Goal: Task Accomplishment & Management: Manage account settings

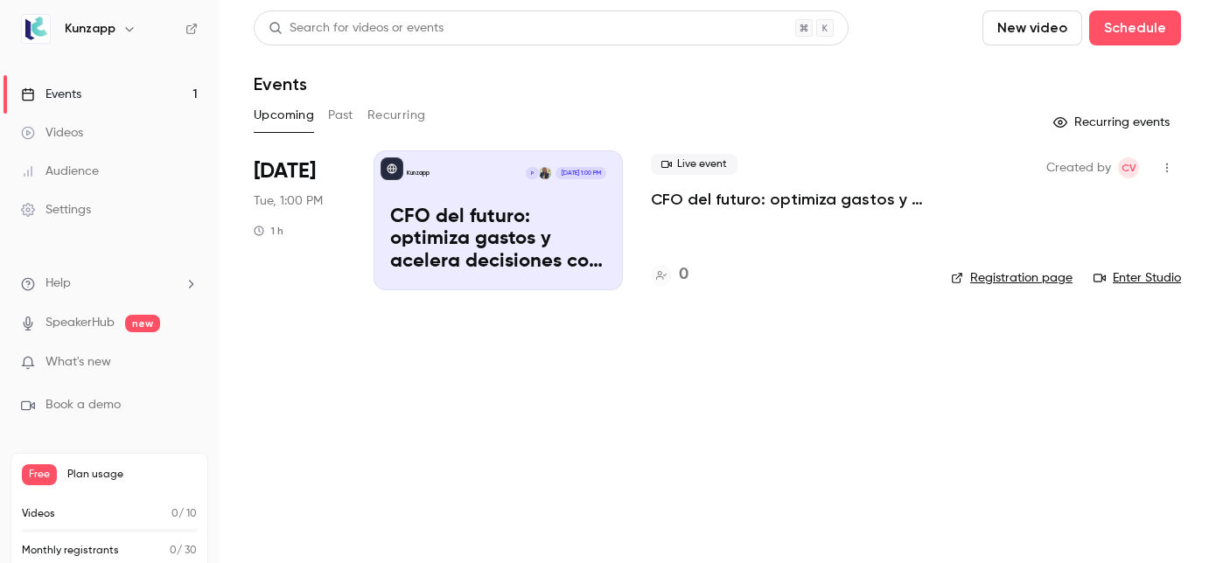
click at [478, 215] on p "CFO del futuro: optimiza gastos y acelera decisiones con IA" at bounding box center [498, 239] width 216 height 67
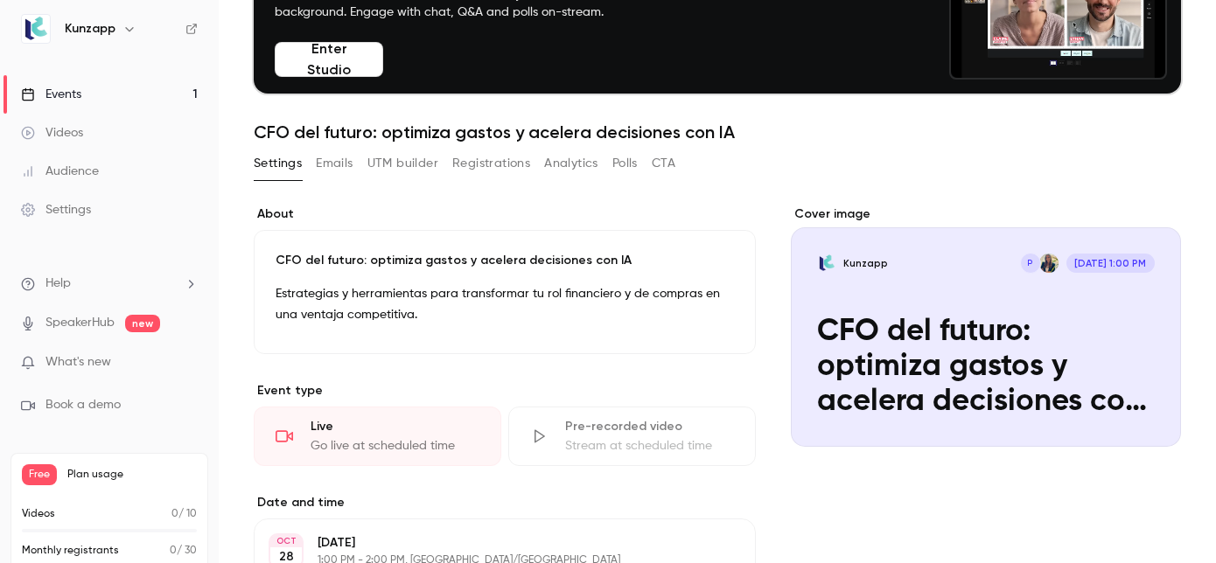
scroll to position [136, 0]
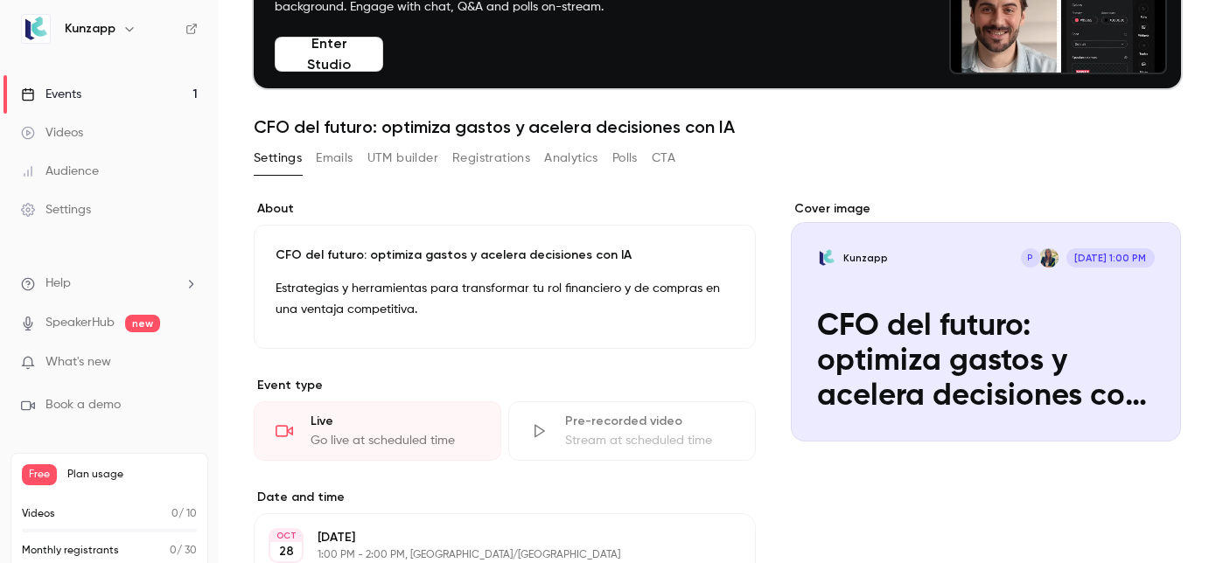
click at [350, 158] on button "Emails" at bounding box center [334, 158] width 37 height 28
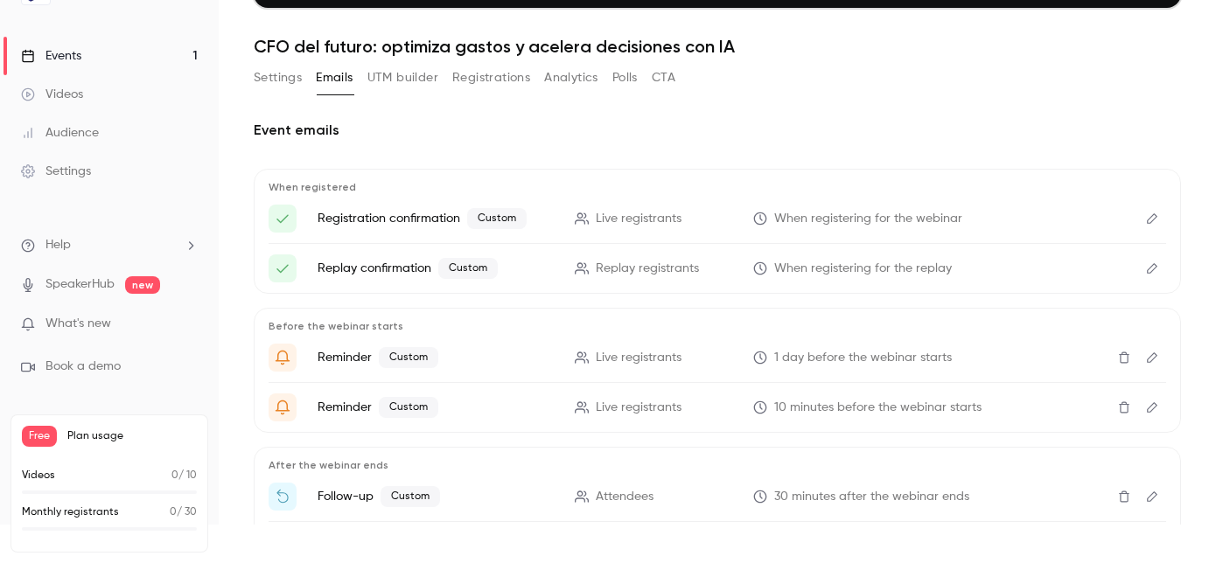
scroll to position [326, 0]
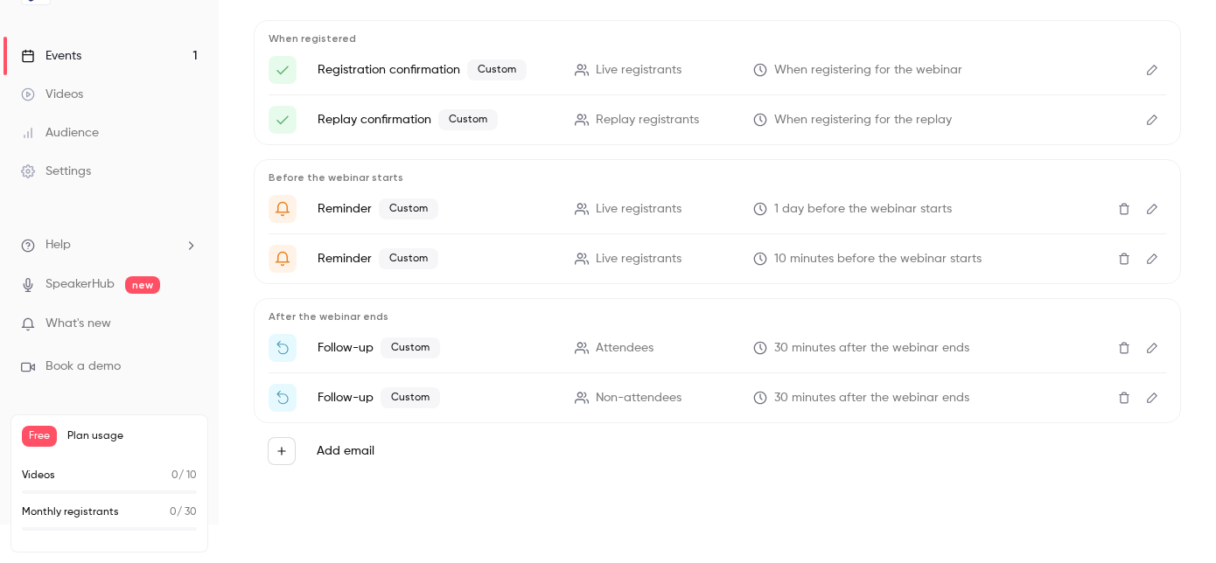
click at [1149, 354] on button "Edit" at bounding box center [1152, 348] width 28 height 28
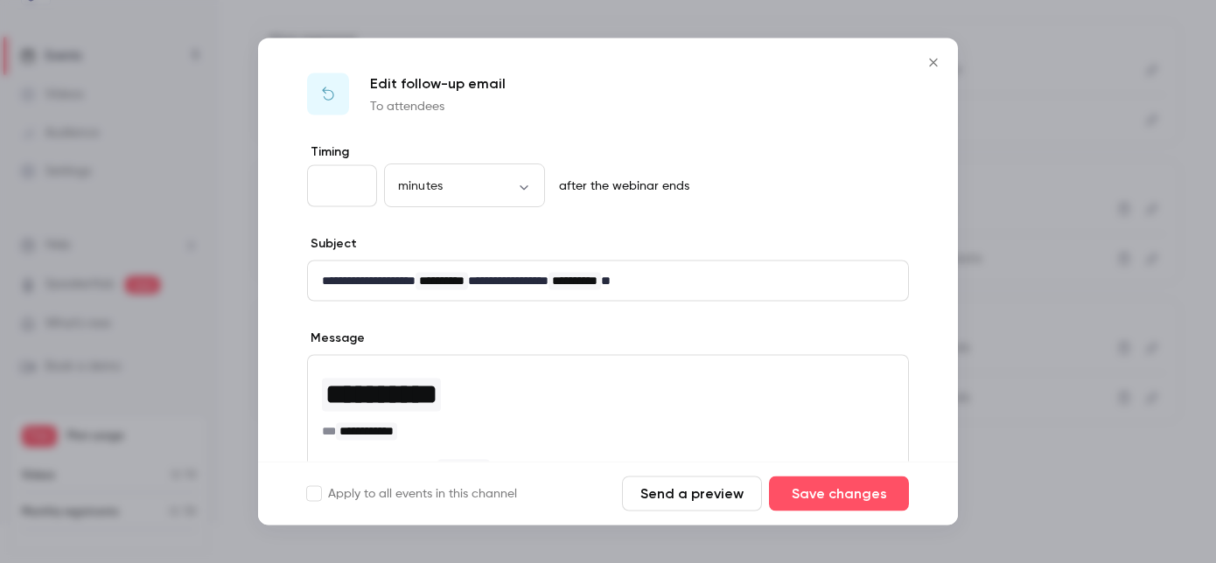
click at [934, 59] on icon "Close" at bounding box center [933, 63] width 21 height 14
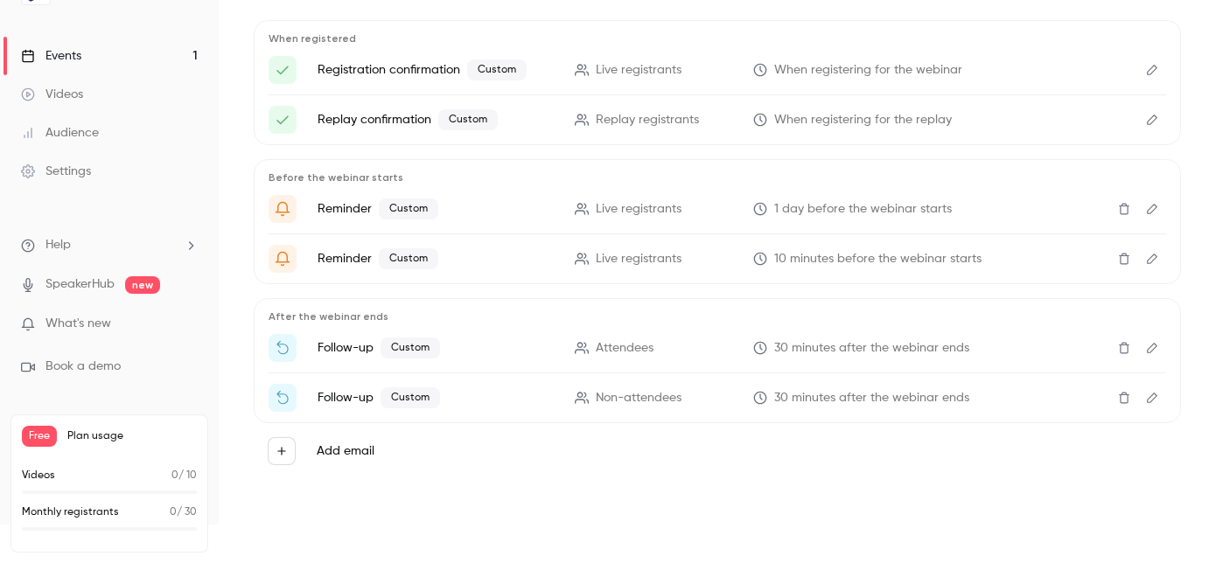
click at [1156, 402] on icon "Edit" at bounding box center [1152, 398] width 14 height 12
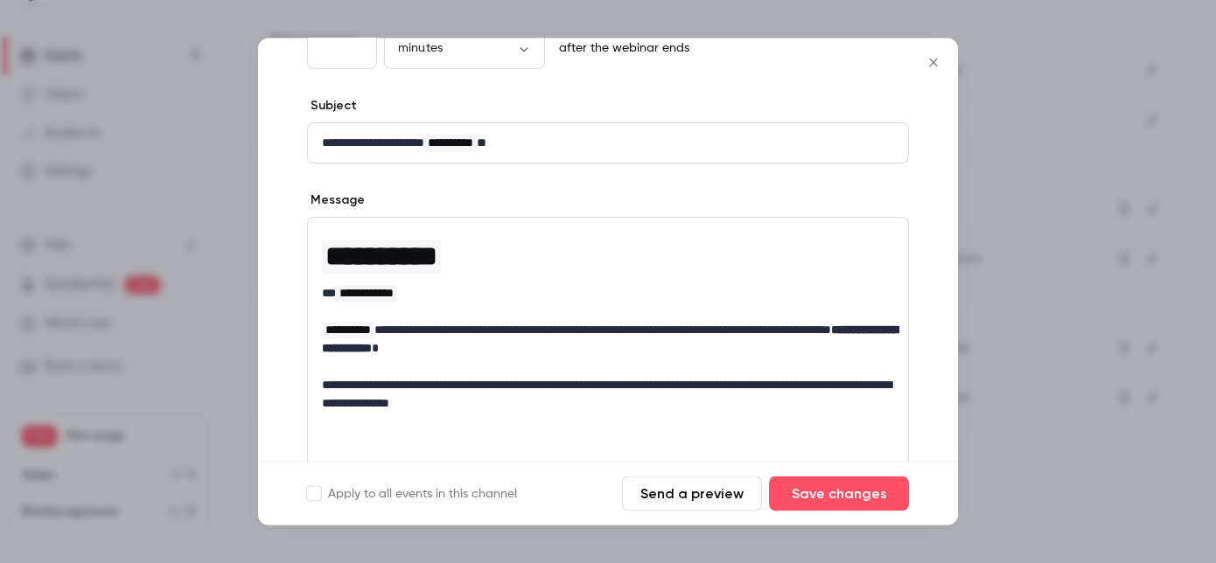
scroll to position [161, 0]
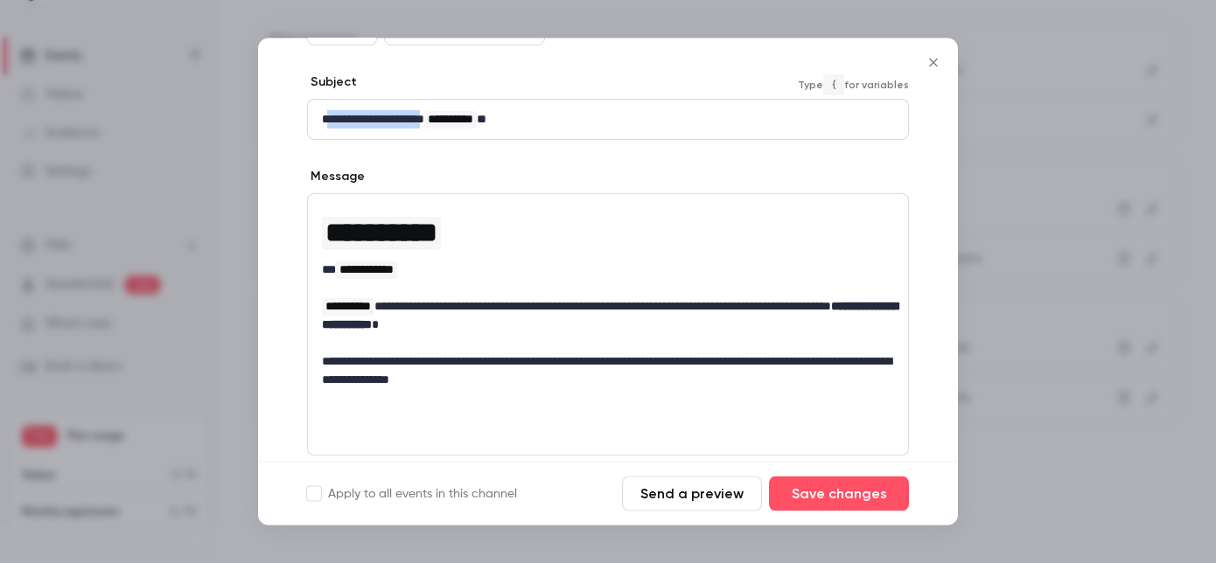
drag, startPoint x: 440, startPoint y: 120, endPoint x: 329, endPoint y: 121, distance: 111.1
click at [328, 121] on p "**********" at bounding box center [608, 120] width 572 height 18
click at [567, 130] on div "**********" at bounding box center [608, 120] width 600 height 39
drag, startPoint x: 563, startPoint y: 125, endPoint x: 325, endPoint y: 126, distance: 237.1
click at [325, 126] on p "**********" at bounding box center [608, 120] width 572 height 18
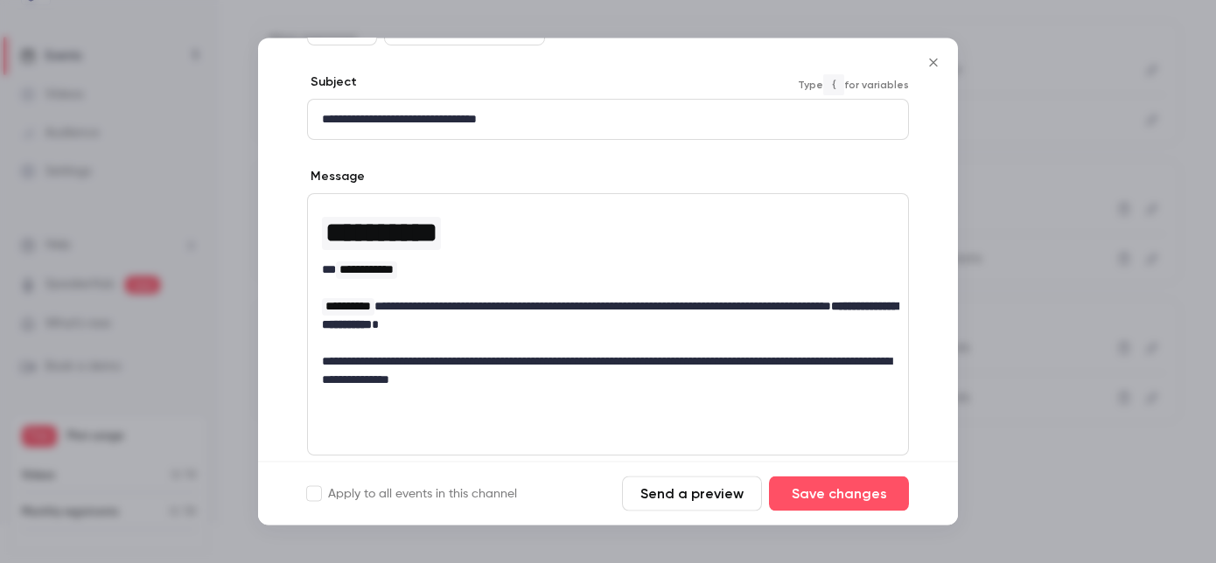
click at [521, 120] on p "**********" at bounding box center [608, 120] width 572 height 18
click at [731, 495] on button "Send a preview" at bounding box center [692, 494] width 140 height 35
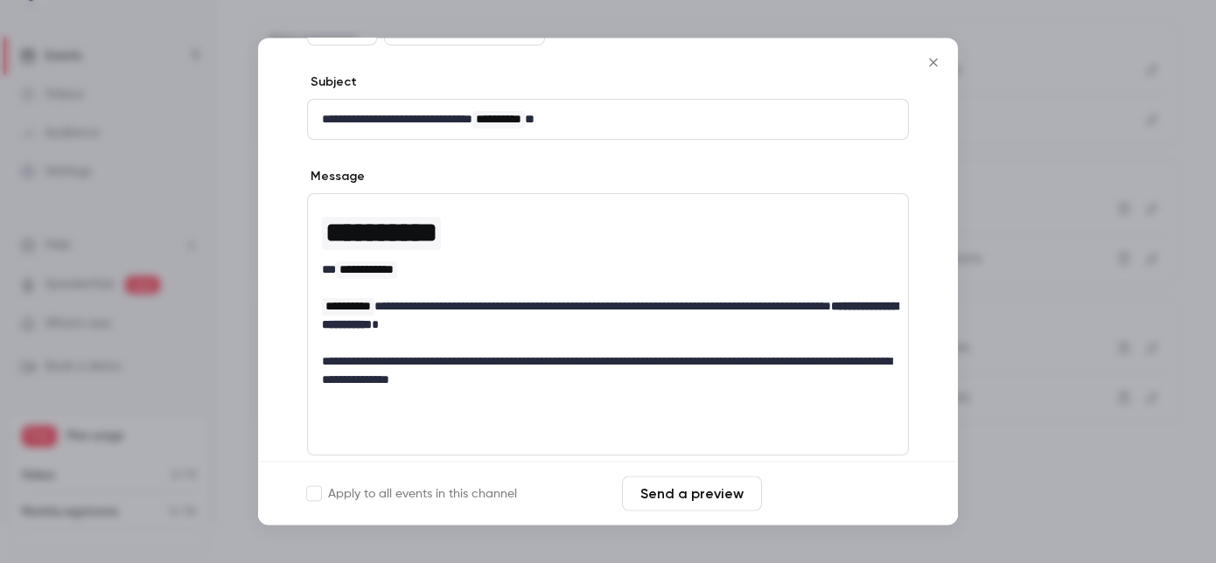
click at [836, 500] on button "Save changes" at bounding box center [839, 494] width 140 height 35
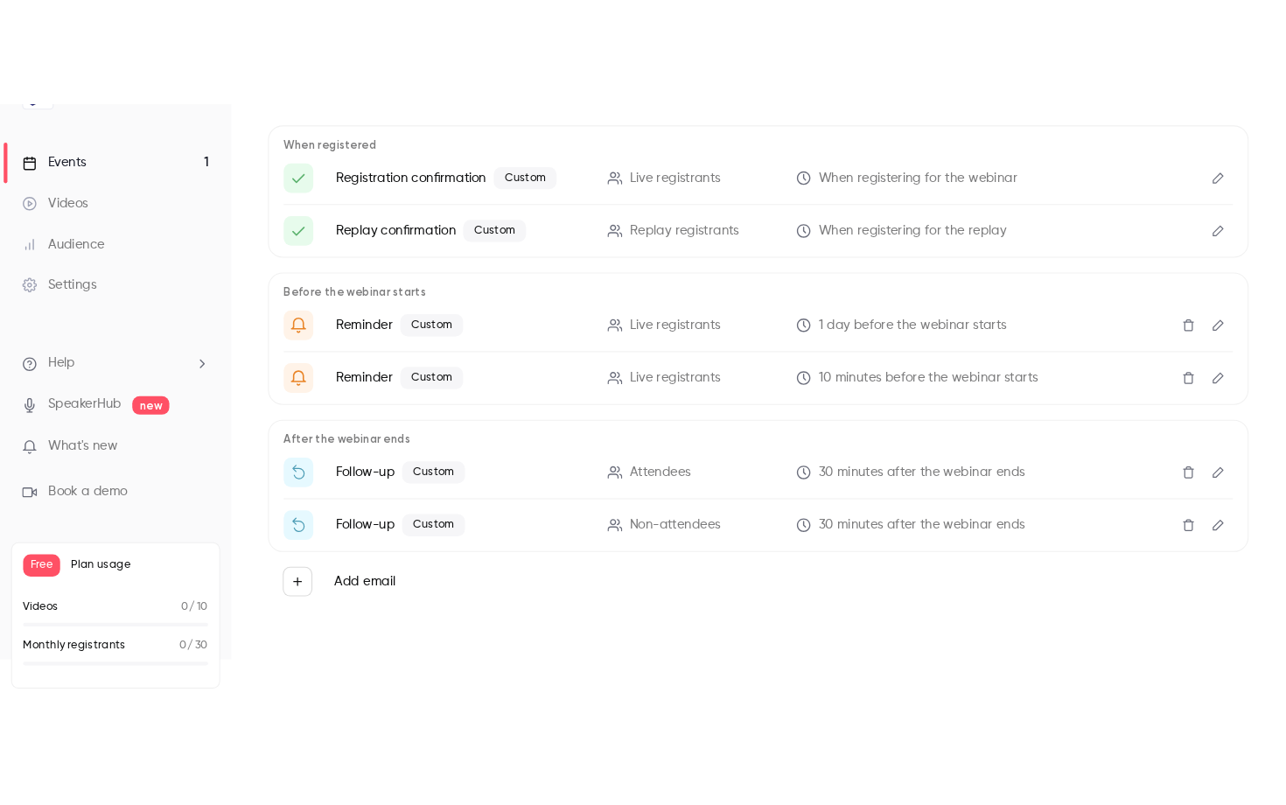
scroll to position [0, 0]
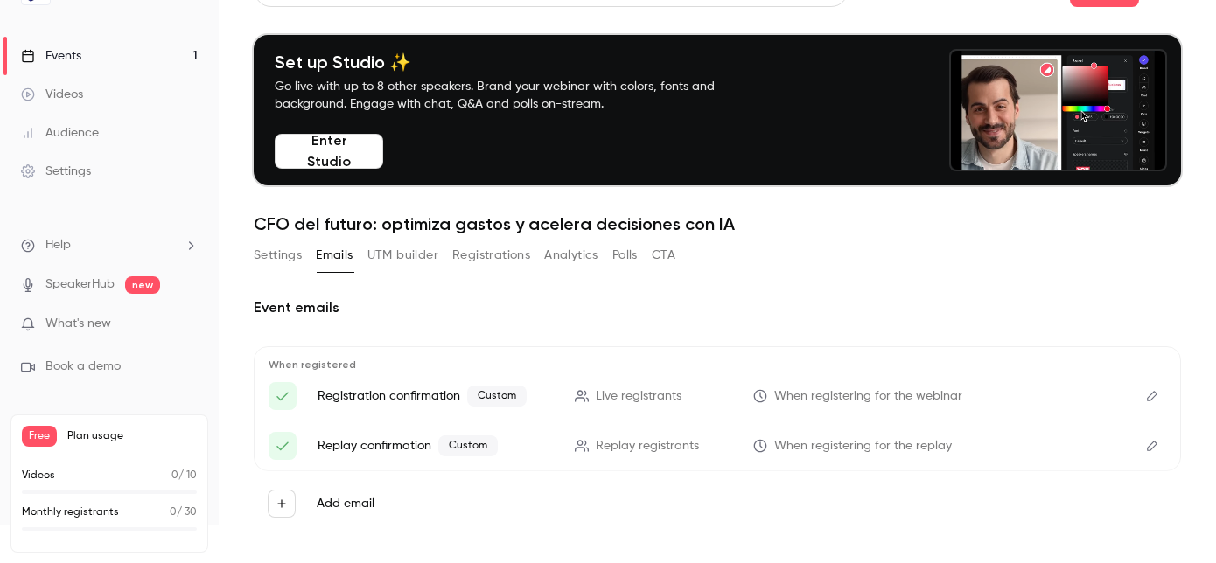
click at [137, 53] on link "Events 1" at bounding box center [109, 56] width 219 height 38
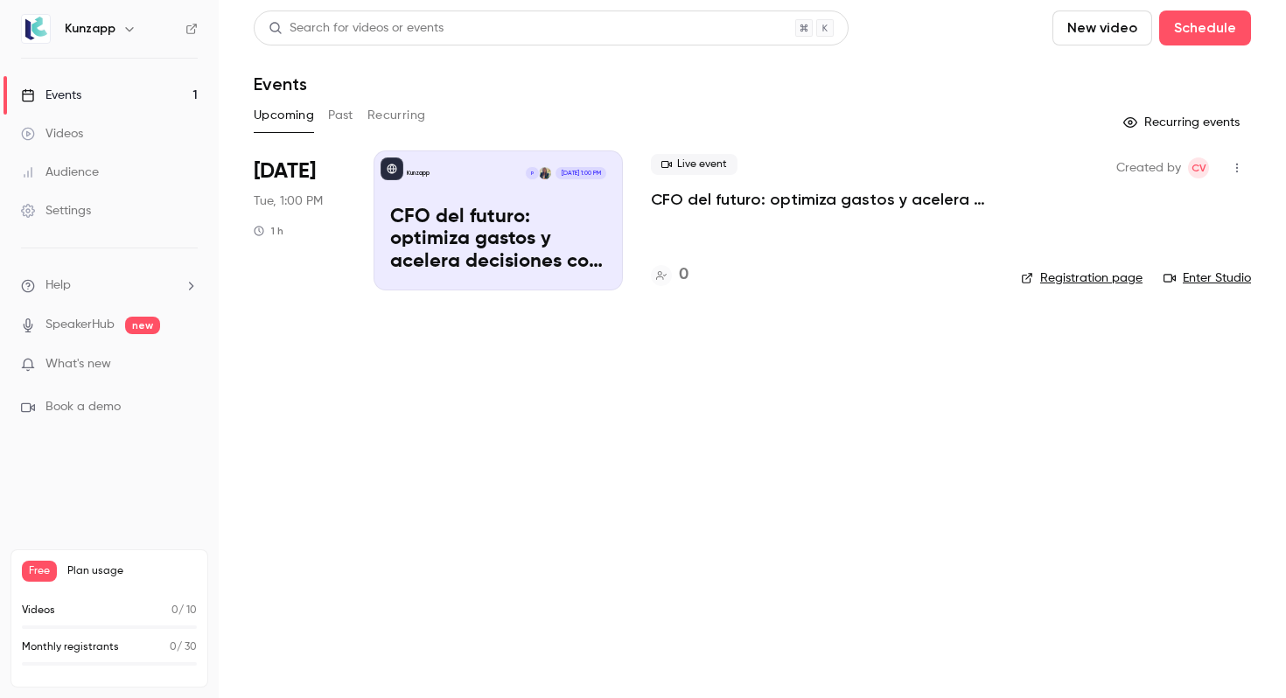
click at [112, 212] on link "Settings" at bounding box center [109, 211] width 219 height 38
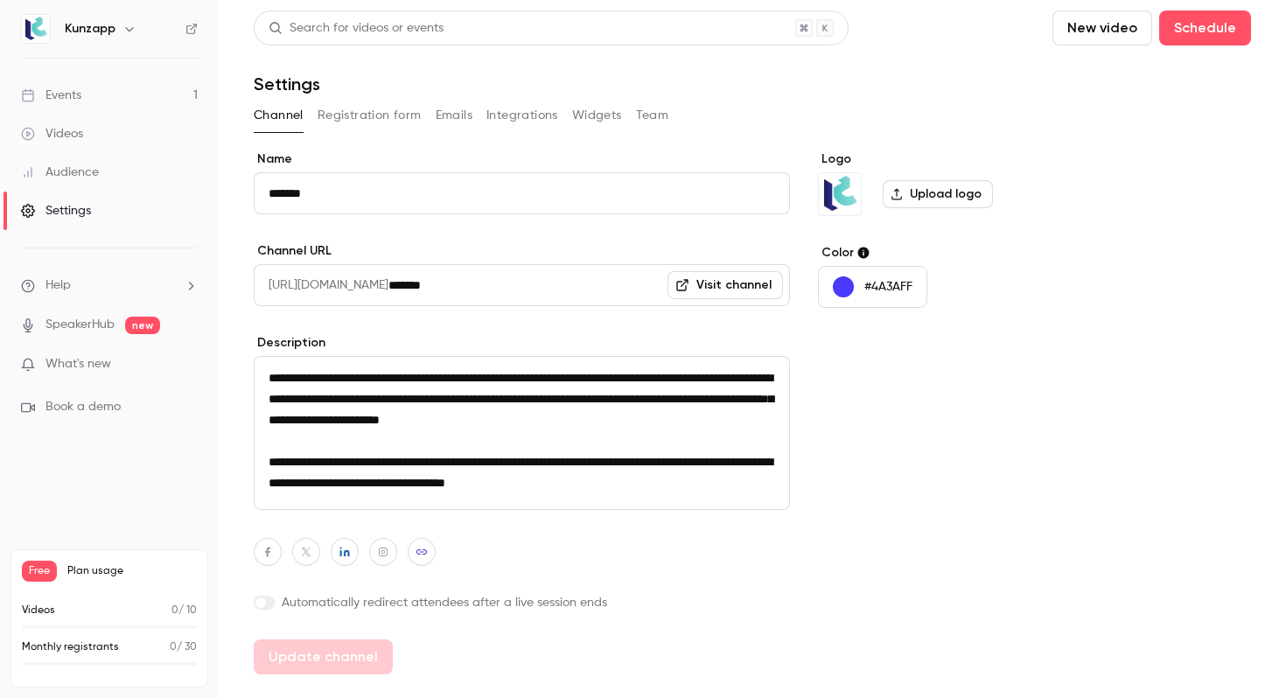
click at [507, 116] on button "Integrations" at bounding box center [522, 115] width 72 height 28
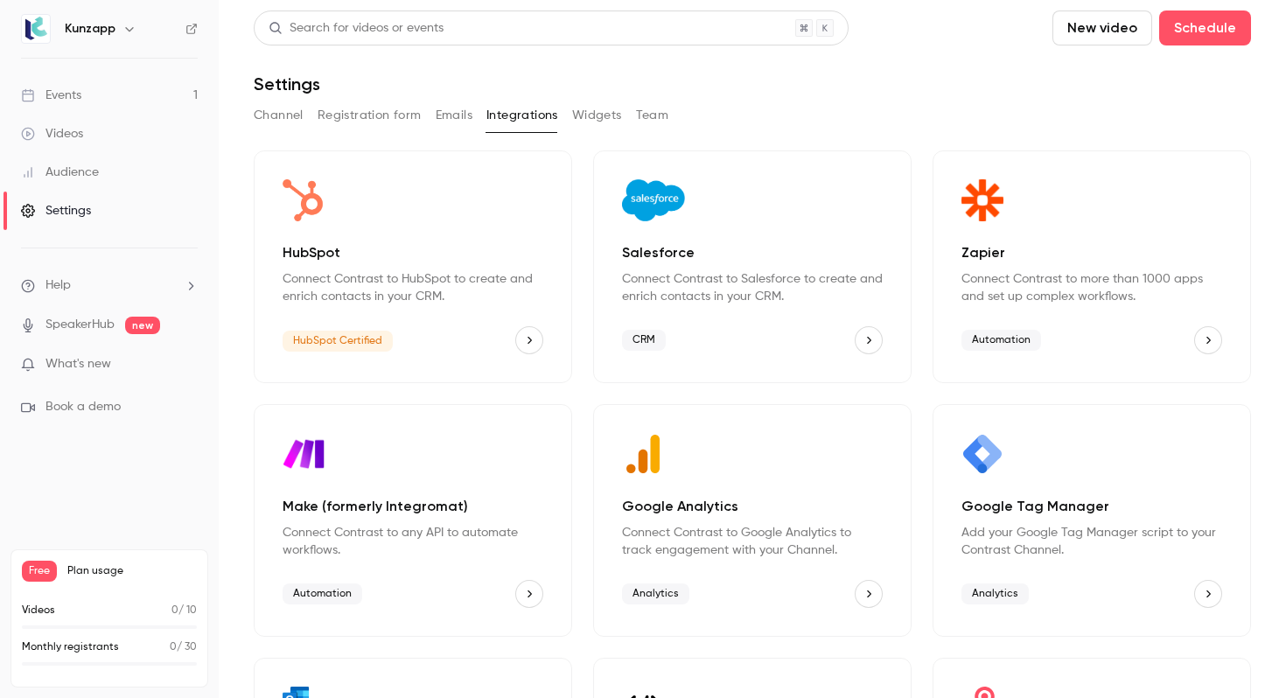
click at [517, 340] on button "HubSpot" at bounding box center [529, 340] width 28 height 28
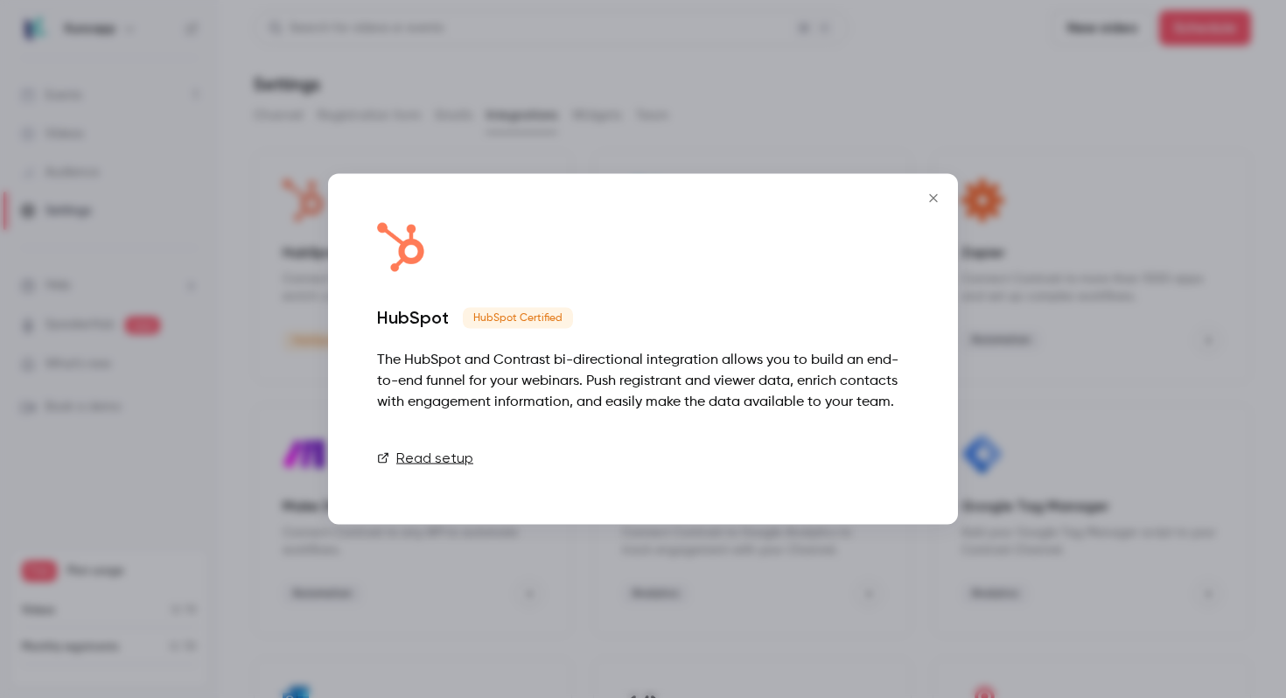
click at [858, 462] on link "Connect" at bounding box center [865, 458] width 87 height 35
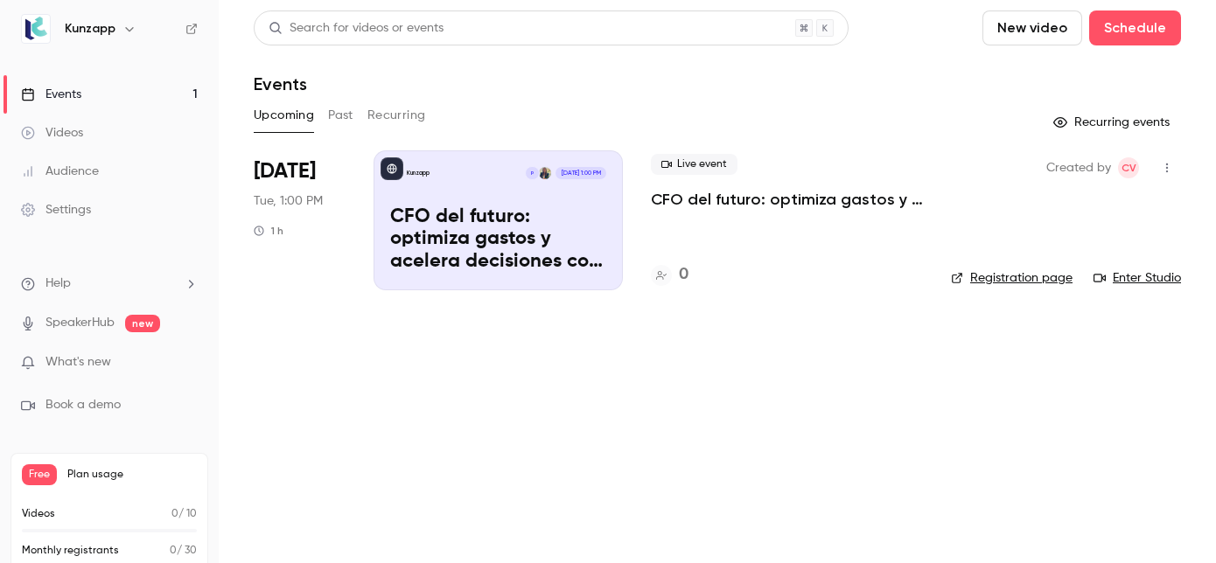
click at [542, 226] on p "CFO del futuro: optimiza gastos y acelera decisiones con IA" at bounding box center [498, 239] width 216 height 67
